Goal: Transaction & Acquisition: Book appointment/travel/reservation

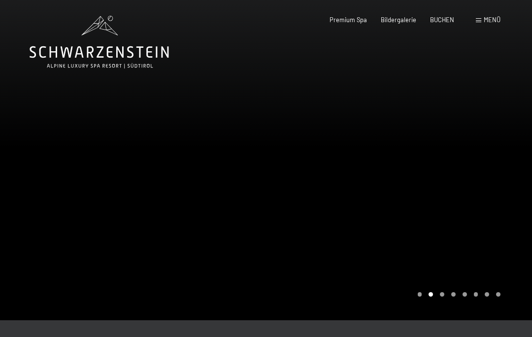
click at [441, 20] on span "BUCHEN" at bounding box center [442, 20] width 24 height 8
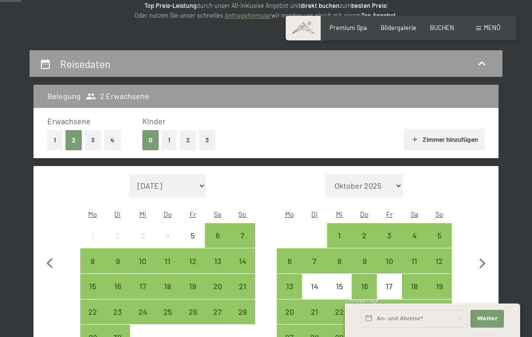
scroll to position [138, 0]
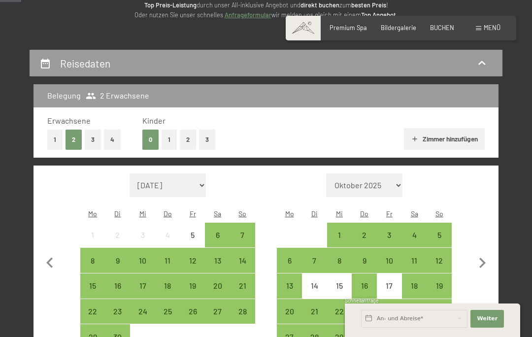
click at [444, 257] on div "12" at bounding box center [439, 268] width 23 height 23
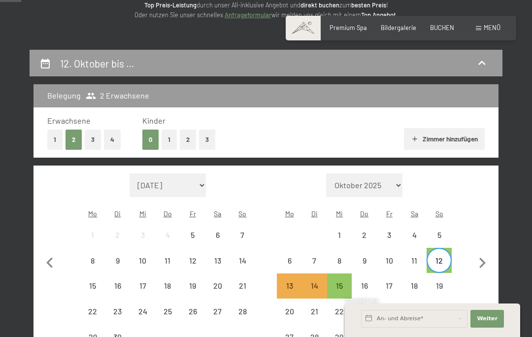
click at [447, 282] on div "19" at bounding box center [439, 293] width 23 height 23
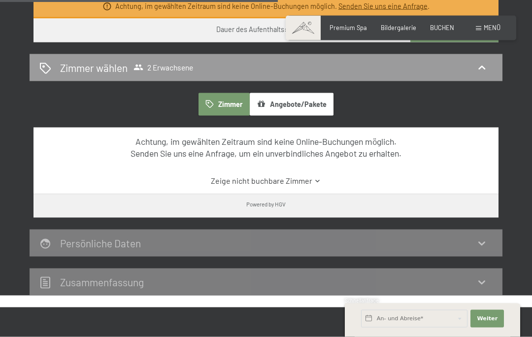
scroll to position [523, 0]
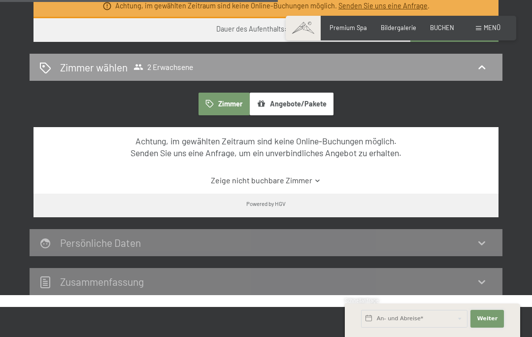
click at [495, 328] on button "Weiter Adressfelder ausblenden" at bounding box center [488, 319] width 34 height 18
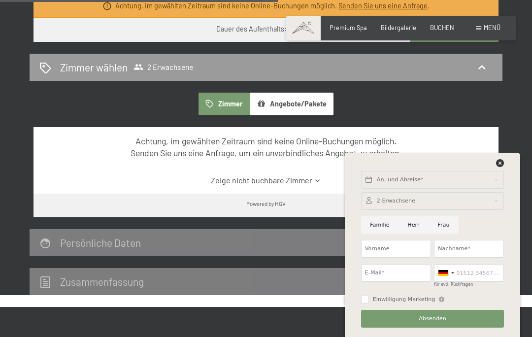
click at [507, 203] on div "An- und Abreise* Weiter Adressfelder ausblenden 2 Erwachsene 2 Erwachsene Älter…" at bounding box center [433, 245] width 156 height 184
click at [502, 194] on div "Zimmer Angebote/Pakete Achtung, im gewählten Zeitraum sind keine Online-Buchung…" at bounding box center [266, 155] width 473 height 125
click at [495, 195] on div "Powered by HGV" at bounding box center [266, 203] width 465 height 19
click at [503, 167] on icon at bounding box center [500, 163] width 8 height 8
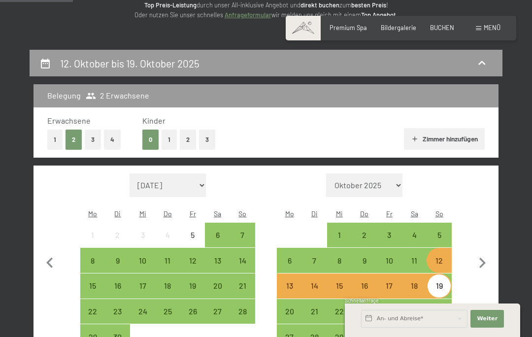
scroll to position [137, 0]
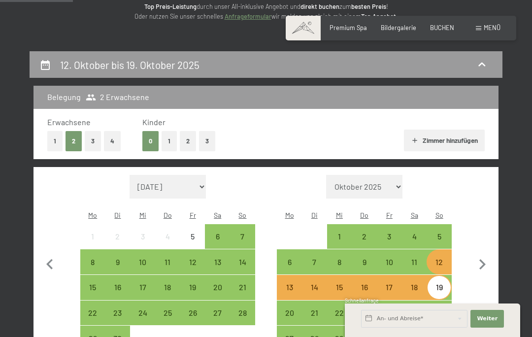
click at [464, 231] on div "Monat/Jahr September 2025 Oktober 2025 November 2025 Dezember 2025 Januar 2026 …" at bounding box center [265, 263] width 437 height 176
click at [440, 233] on div "5" at bounding box center [439, 244] width 23 height 23
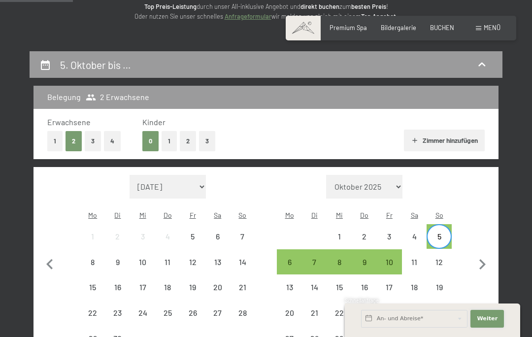
click at [486, 323] on span "Weiter" at bounding box center [487, 319] width 21 height 8
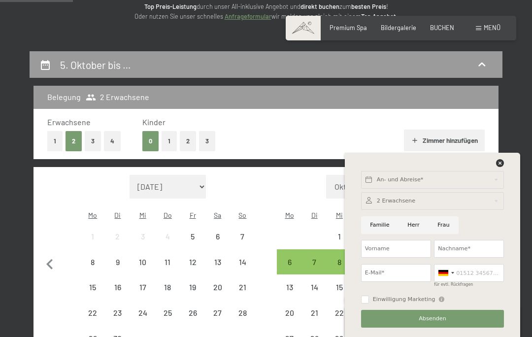
click at [500, 194] on div "Belegung 2 Erwachsene Erwachsene 1 2 3 4 Kinder 0 1 2 3 Zimmer hinzufügen Monat…" at bounding box center [266, 245] width 473 height 319
click at [509, 204] on div "An- und Abreise* Weiter Adressfelder ausblenden 2 Erwachsene 2 Erwachsene Älter…" at bounding box center [433, 245] width 156 height 184
click at [502, 167] on icon at bounding box center [500, 163] width 8 height 8
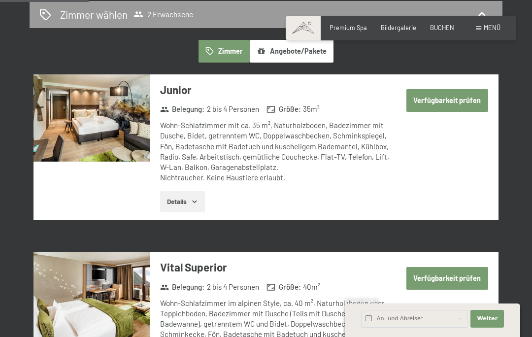
scroll to position [485, 0]
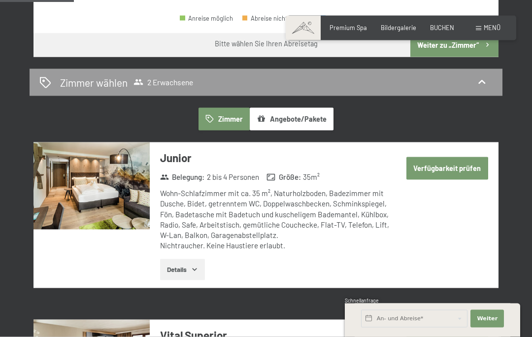
click at [468, 157] on button "Verfügbarkeit prüfen" at bounding box center [448, 168] width 82 height 23
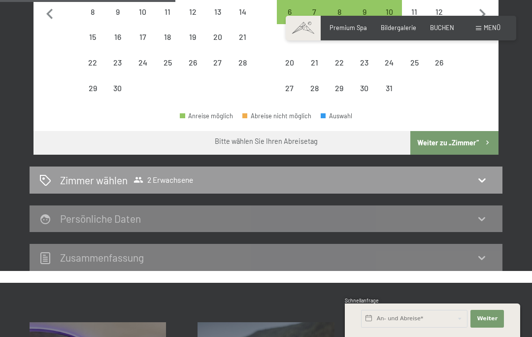
scroll to position [422, 0]
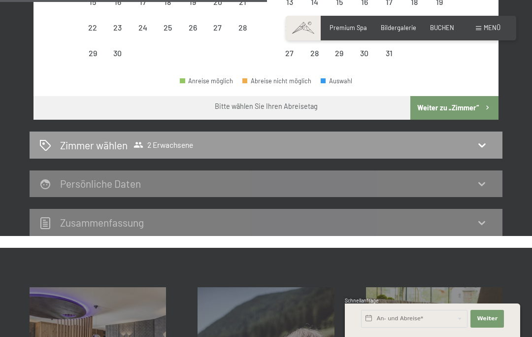
click at [484, 143] on icon at bounding box center [482, 145] width 7 height 4
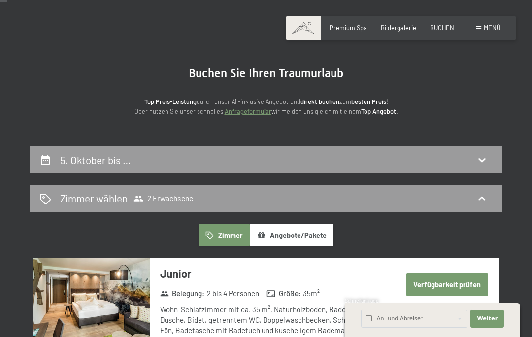
scroll to position [41, 0]
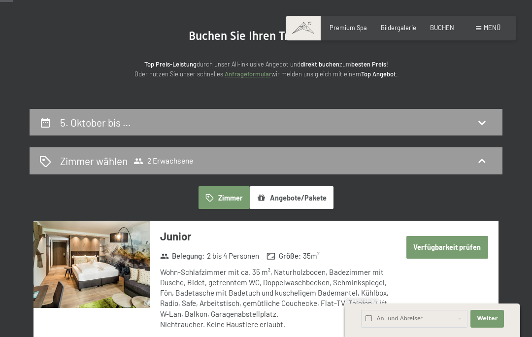
click at [448, 246] on button "Verfügbarkeit prüfen" at bounding box center [448, 247] width 82 height 23
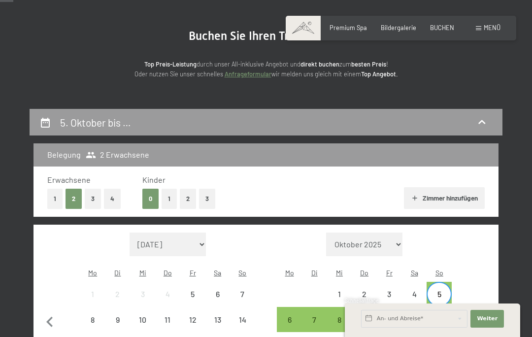
scroll to position [187, 0]
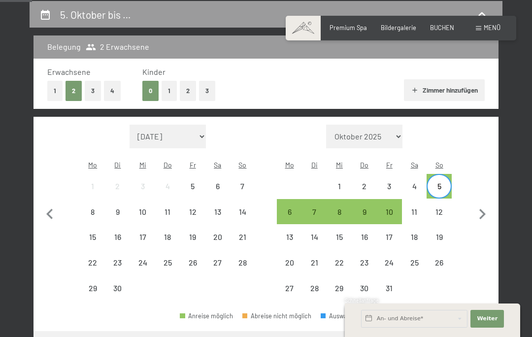
click at [465, 335] on button "Weiter zu „Zimmer“" at bounding box center [455, 343] width 88 height 24
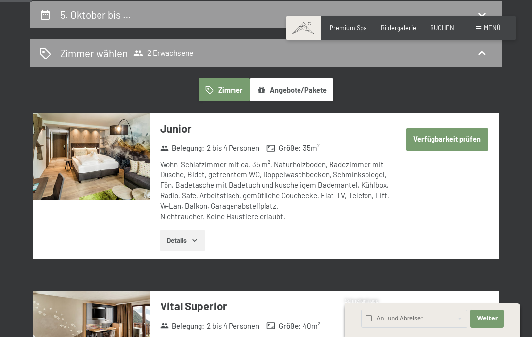
click at [463, 142] on button "Verfügbarkeit prüfen" at bounding box center [448, 139] width 82 height 23
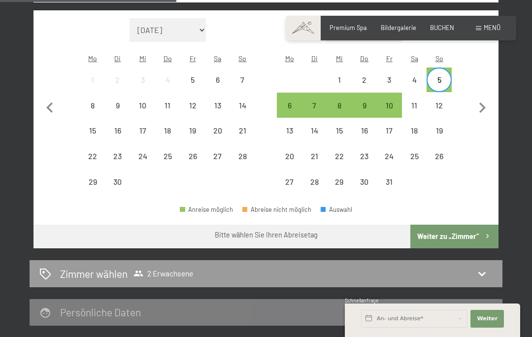
scroll to position [293, 0]
